Goal: Task Accomplishment & Management: Manage account settings

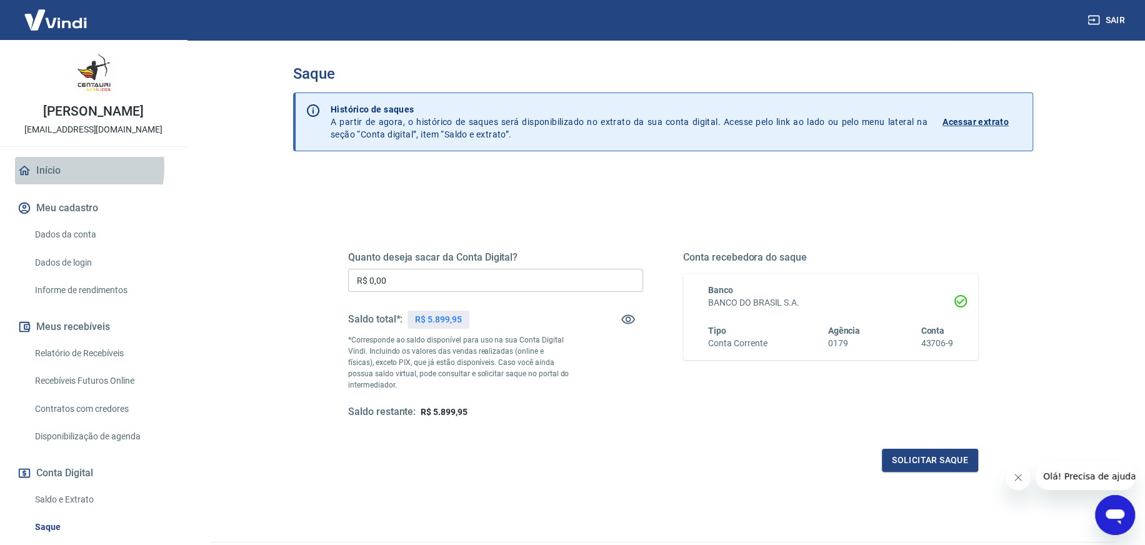
click at [52, 167] on link "Início" at bounding box center [93, 171] width 157 height 28
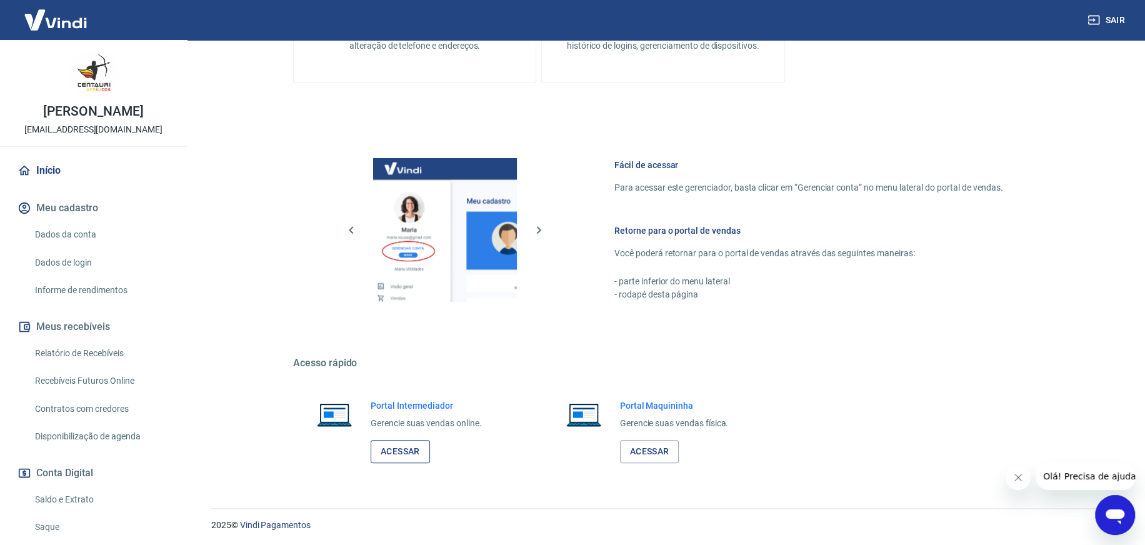
scroll to position [428, 0]
click at [403, 451] on link "Acessar" at bounding box center [400, 451] width 59 height 23
